Goal: Check status: Check status

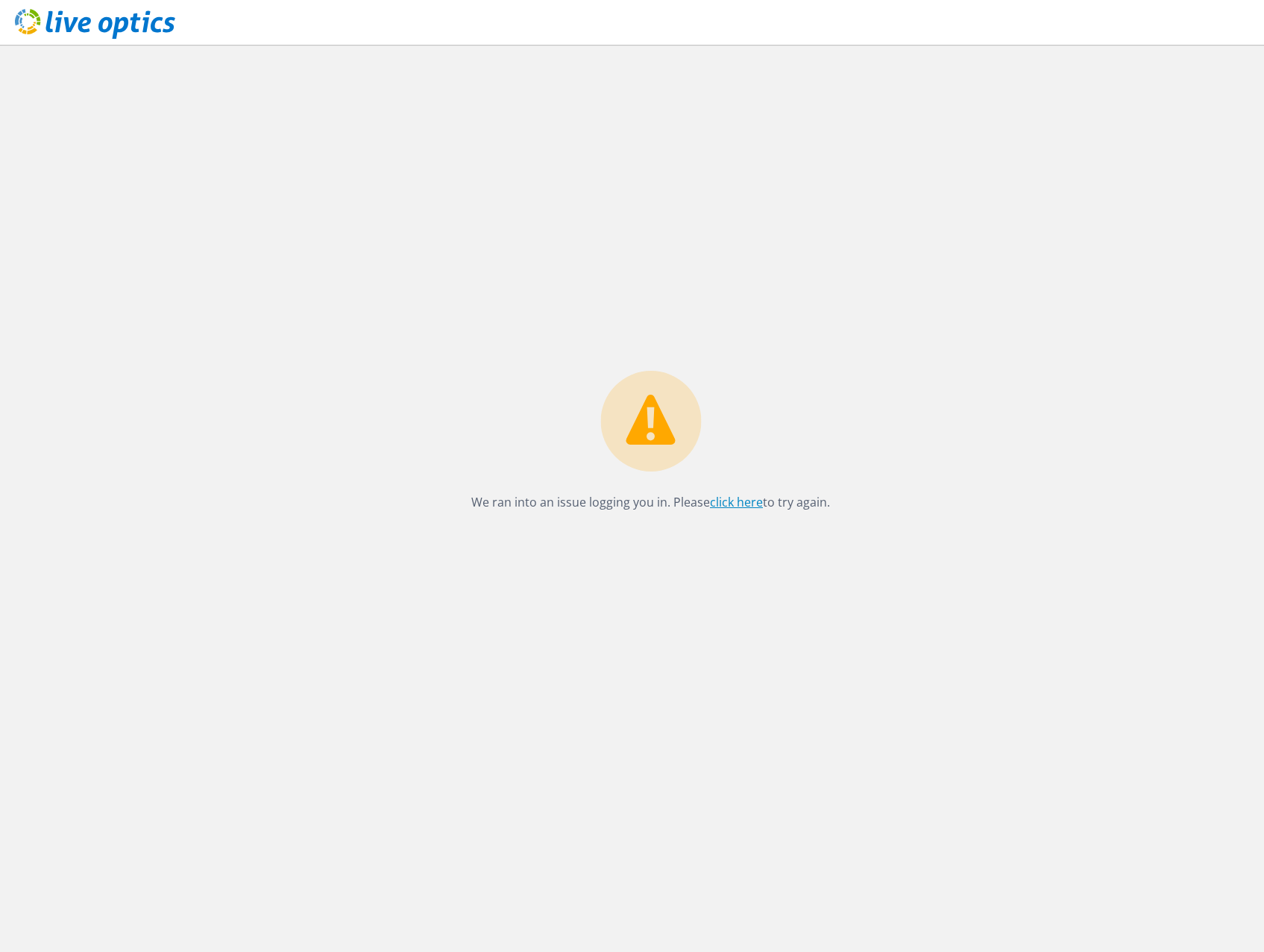
click at [743, 503] on link "click here" at bounding box center [737, 501] width 53 height 16
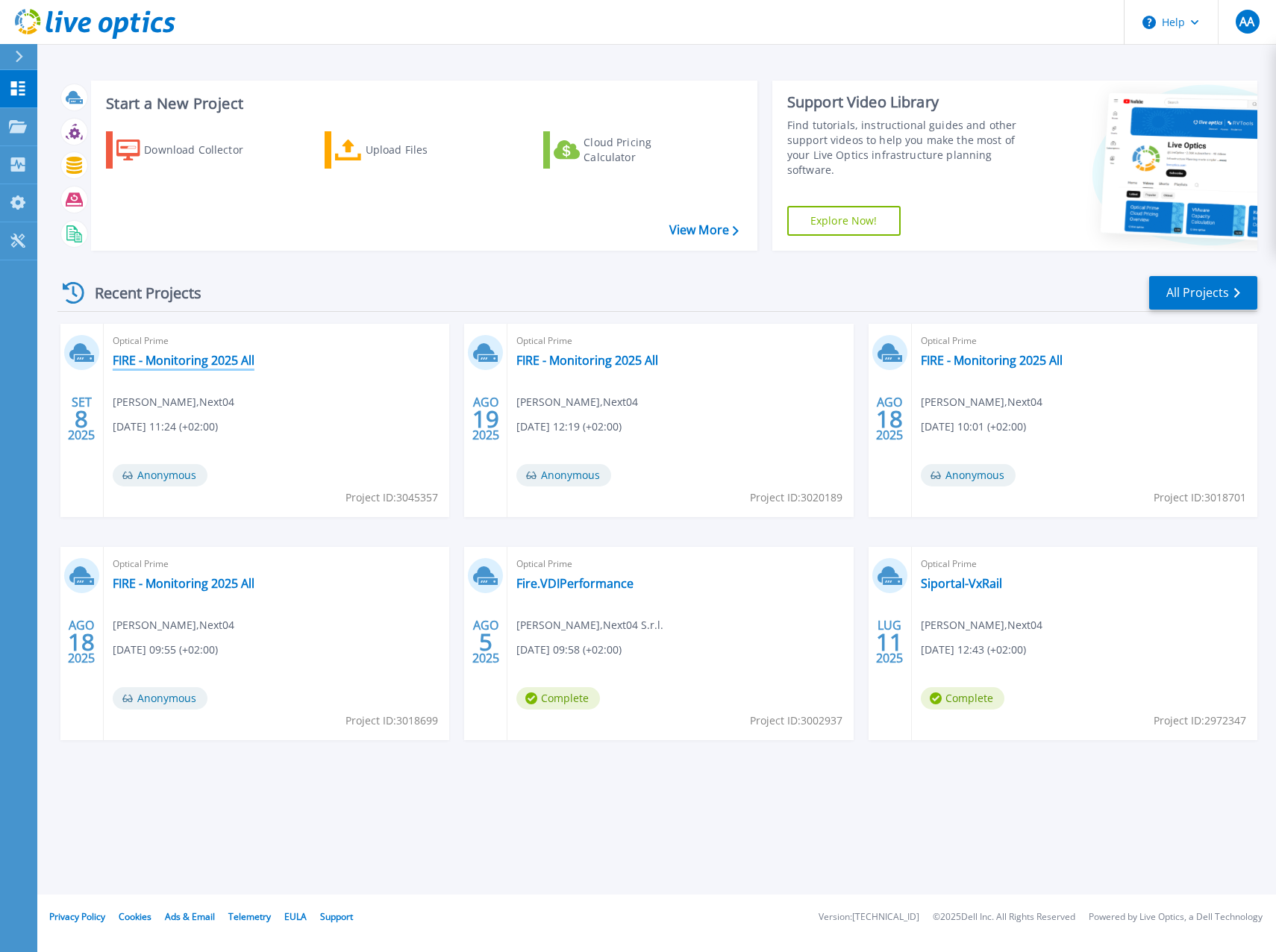
click at [247, 359] on link "FIRE - Monitoring 2025 All" at bounding box center [183, 360] width 142 height 15
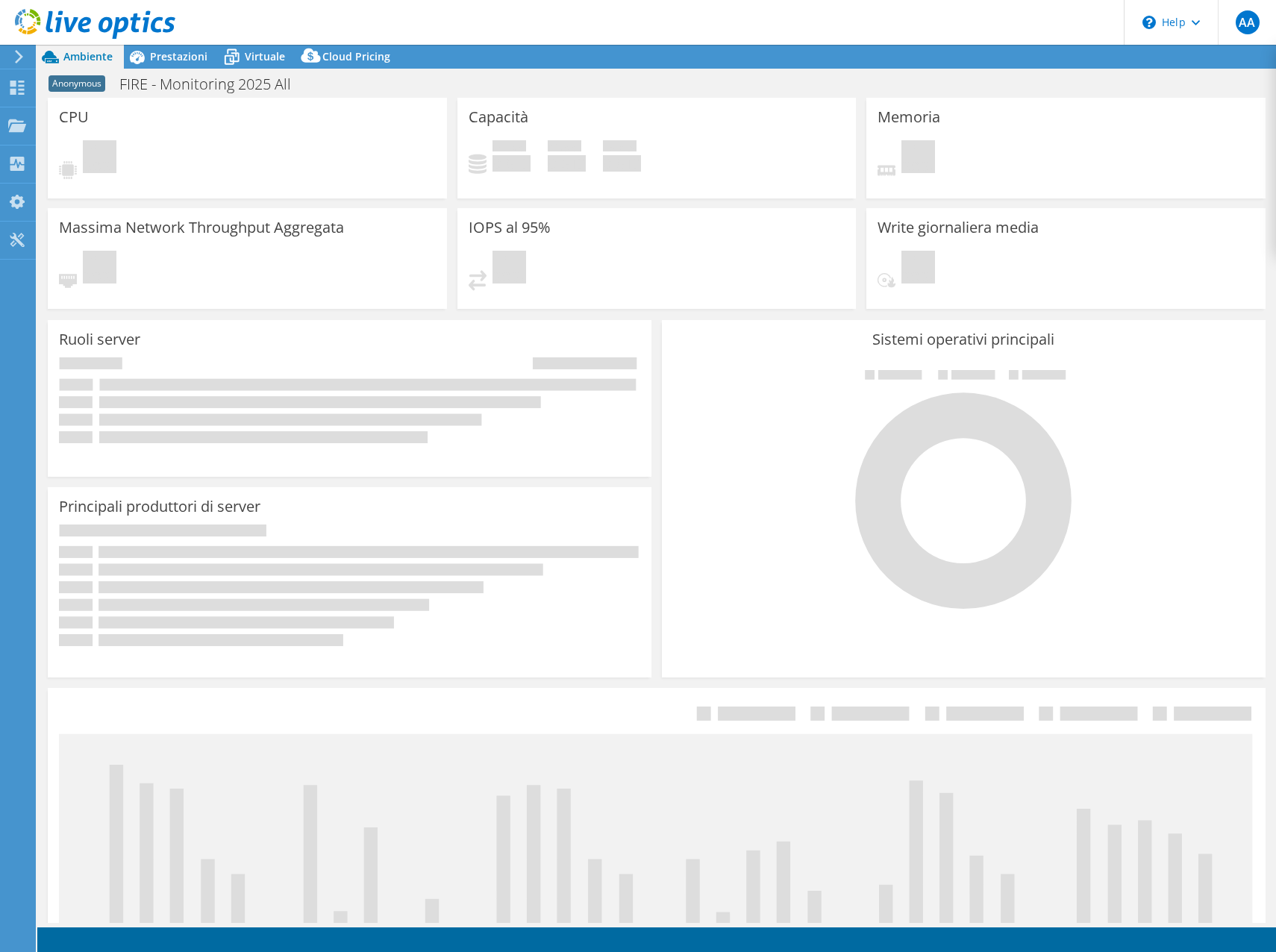
select select "USD"
